Goal: Find specific page/section: Find specific page/section

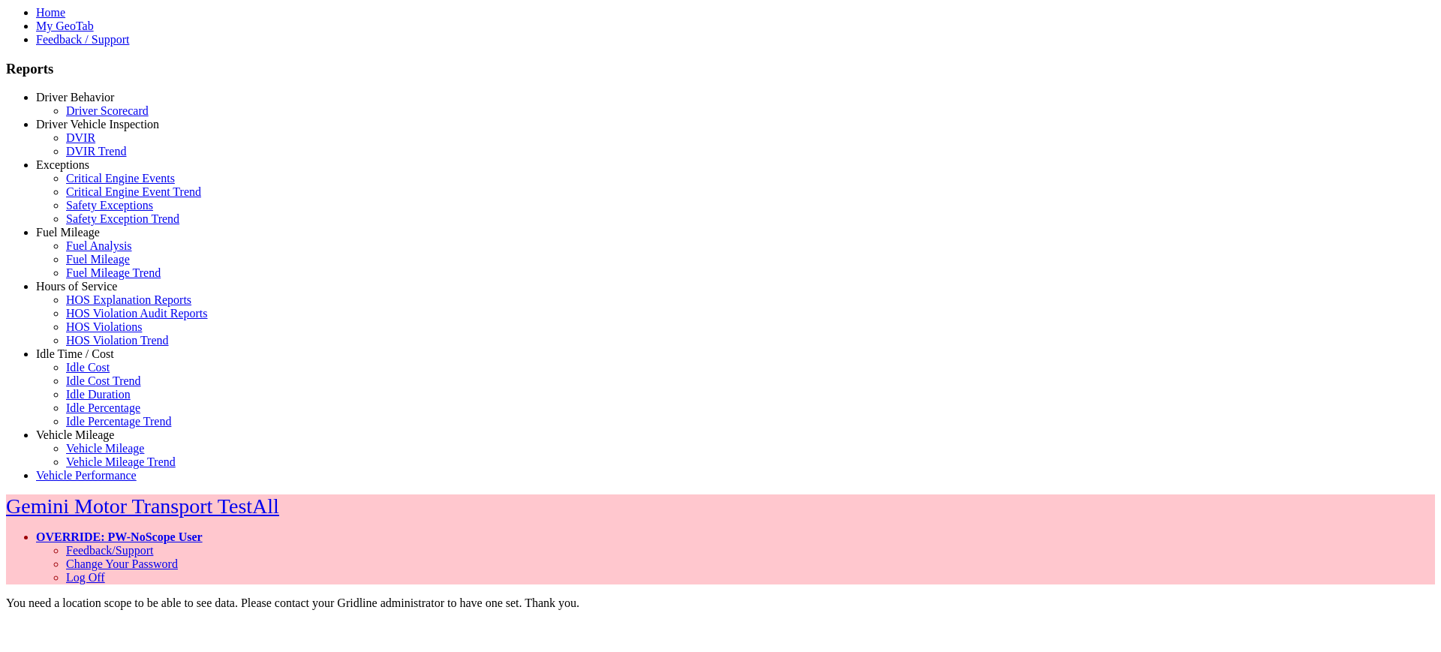
click at [101, 104] on link "Driver Behavior" at bounding box center [75, 97] width 78 height 13
click at [77, 117] on link "Driver Scorecard" at bounding box center [107, 110] width 83 height 13
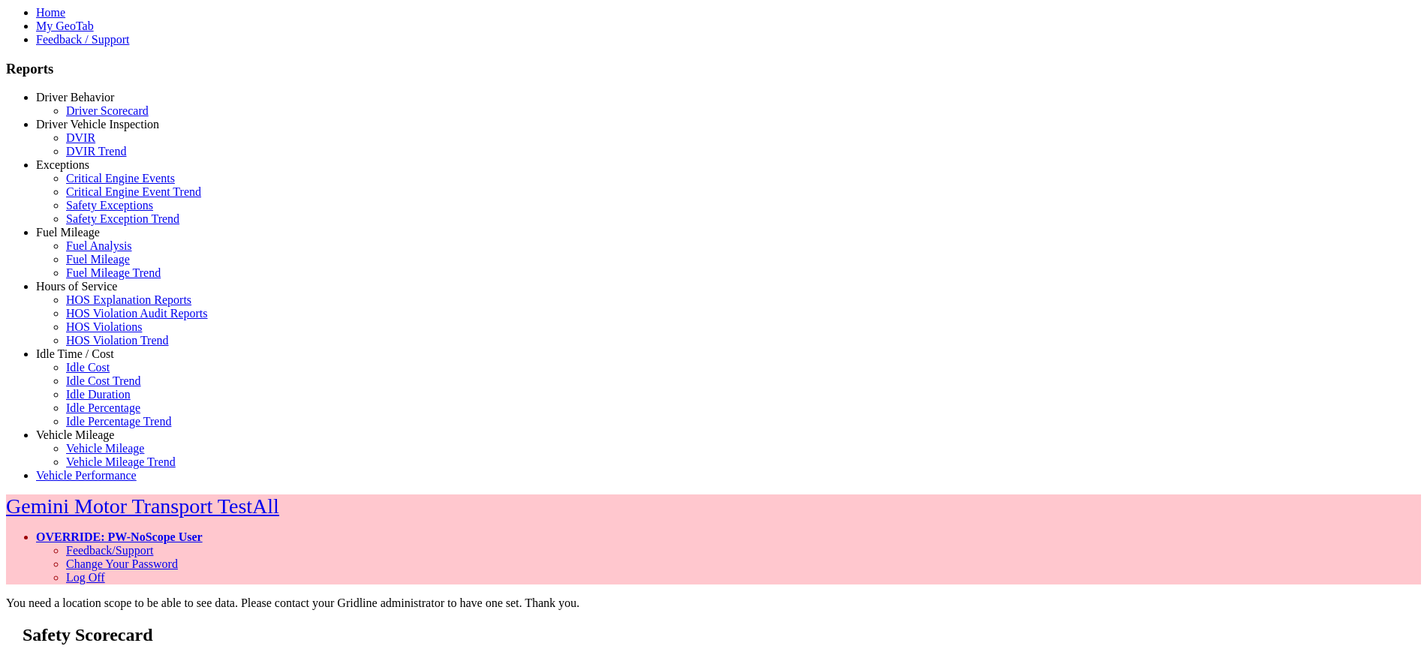
drag, startPoint x: 762, startPoint y: 200, endPoint x: 766, endPoint y: 214, distance: 14.7
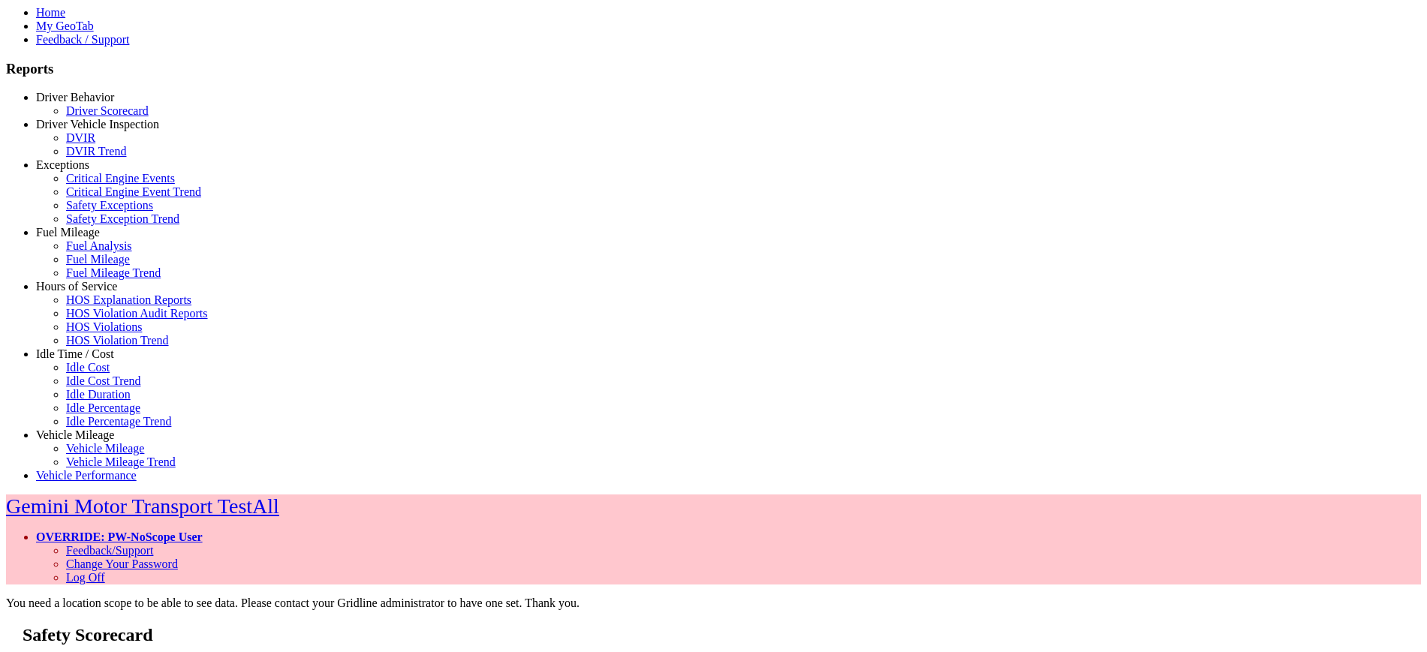
type input "*********"
click at [84, 131] on link "Driver Vehicle Inspection" at bounding box center [97, 124] width 123 height 13
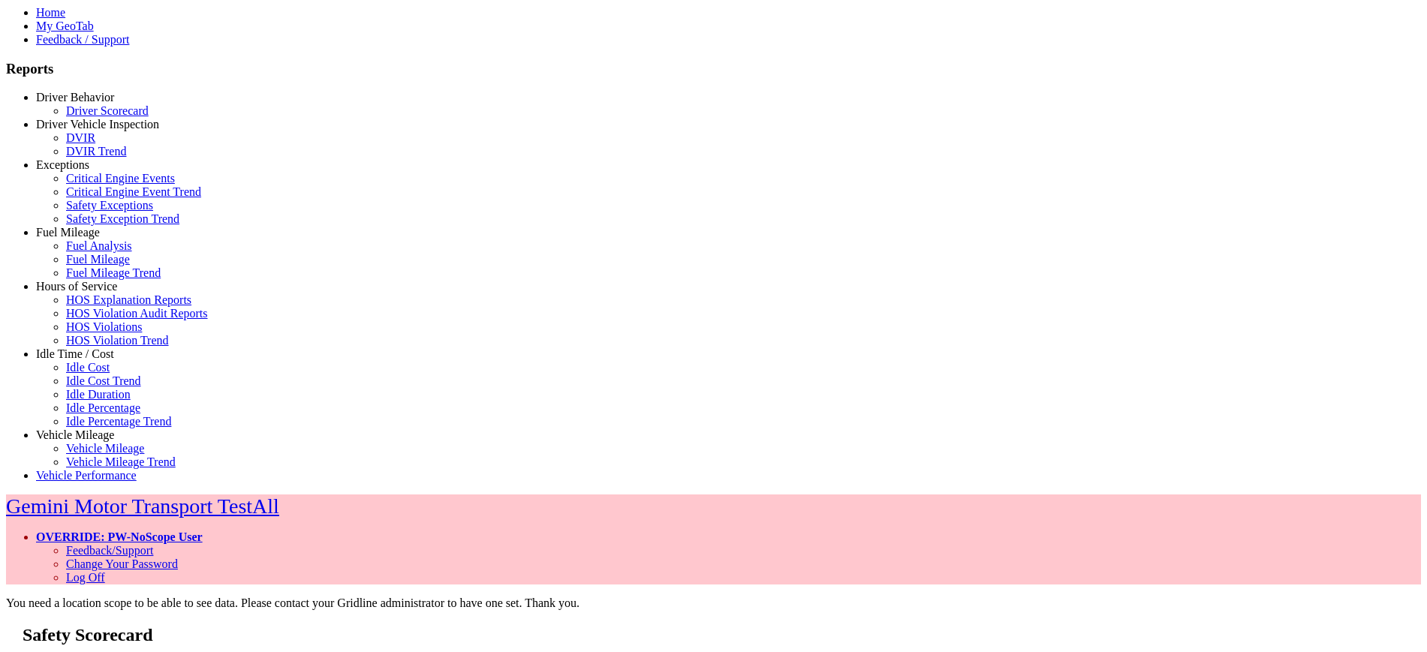
click at [127, 131] on link "Driver Vehicle Inspection" at bounding box center [97, 124] width 123 height 13
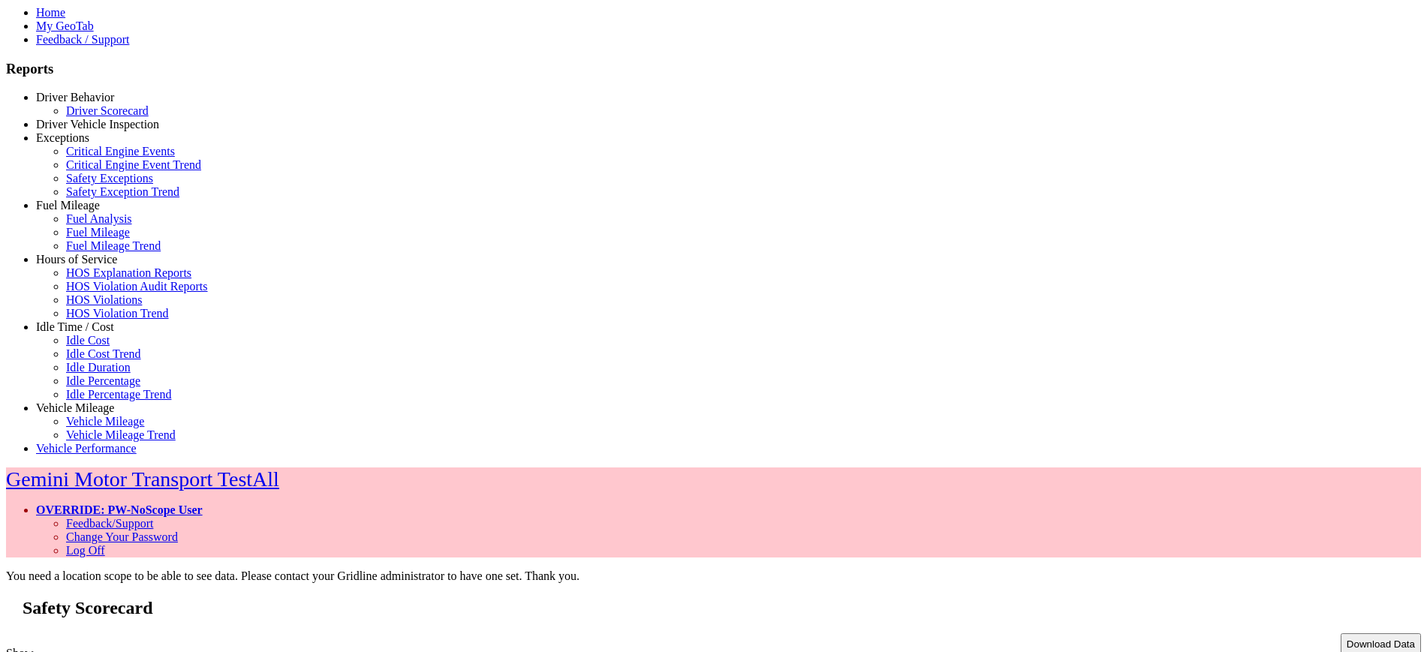
click at [61, 333] on link "Idle Time / Cost" at bounding box center [75, 326] width 78 height 13
click at [55, 333] on link "Idle Time / Cost" at bounding box center [75, 326] width 78 height 13
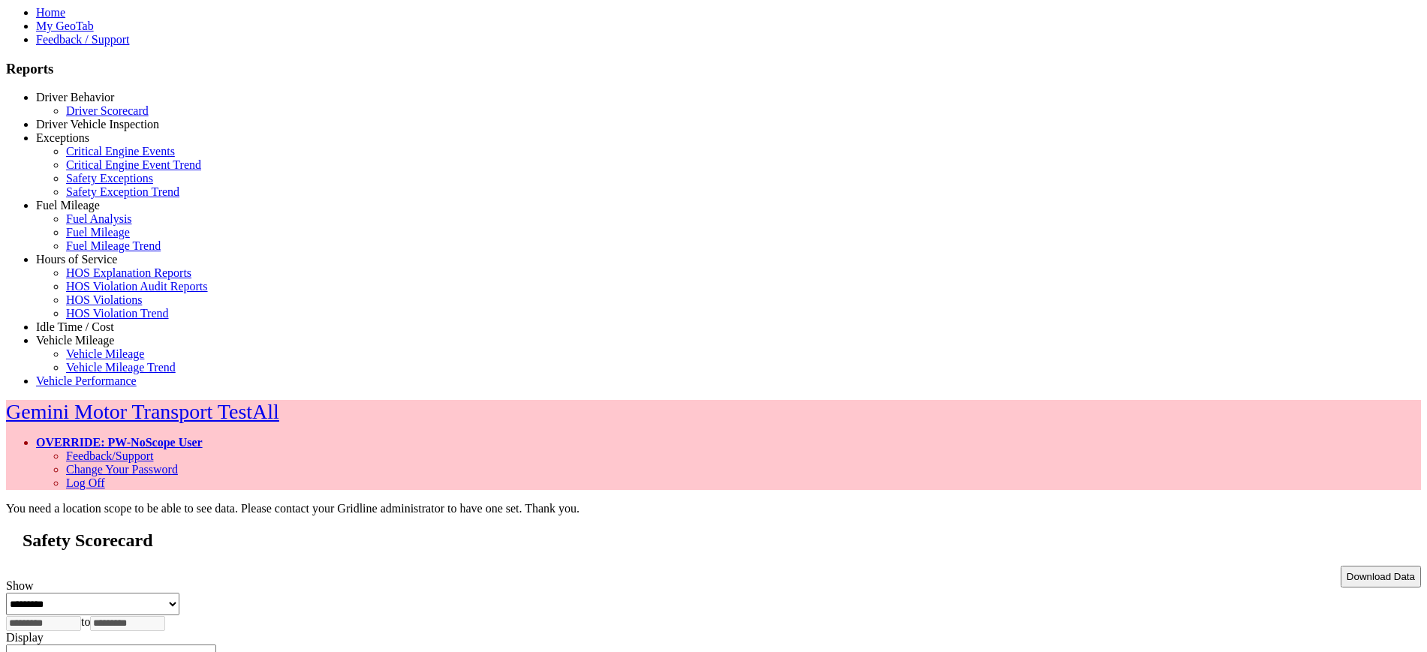
click at [203, 436] on link "OVERRIDE: PW-NoScope User" at bounding box center [119, 442] width 167 height 13
click at [105, 477] on link "Log Off" at bounding box center [85, 483] width 39 height 13
